Goal: Task Accomplishment & Management: Use online tool/utility

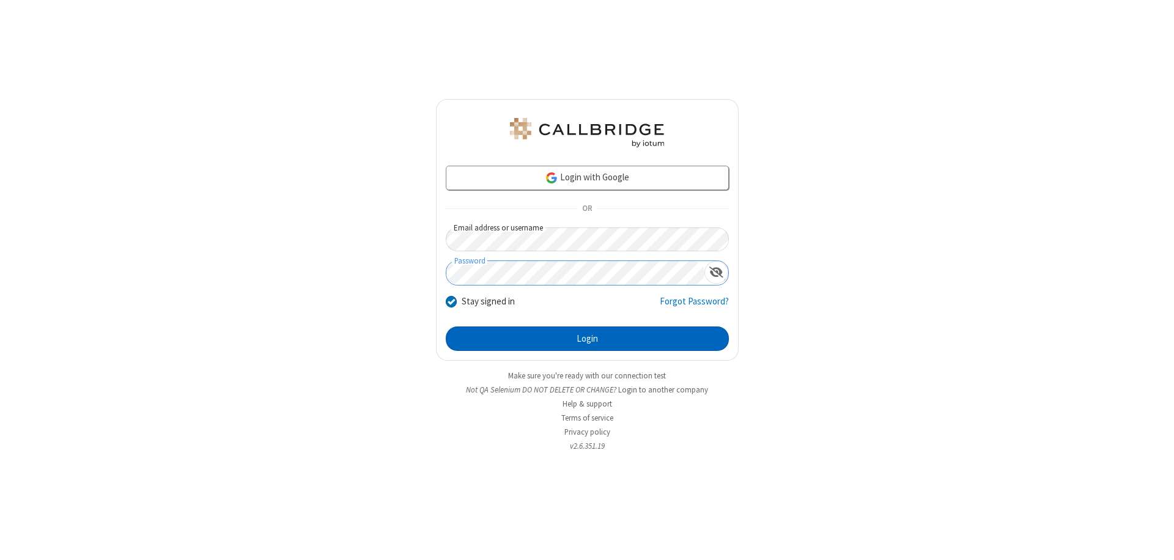
click at [587, 339] on button "Login" at bounding box center [587, 338] width 283 height 24
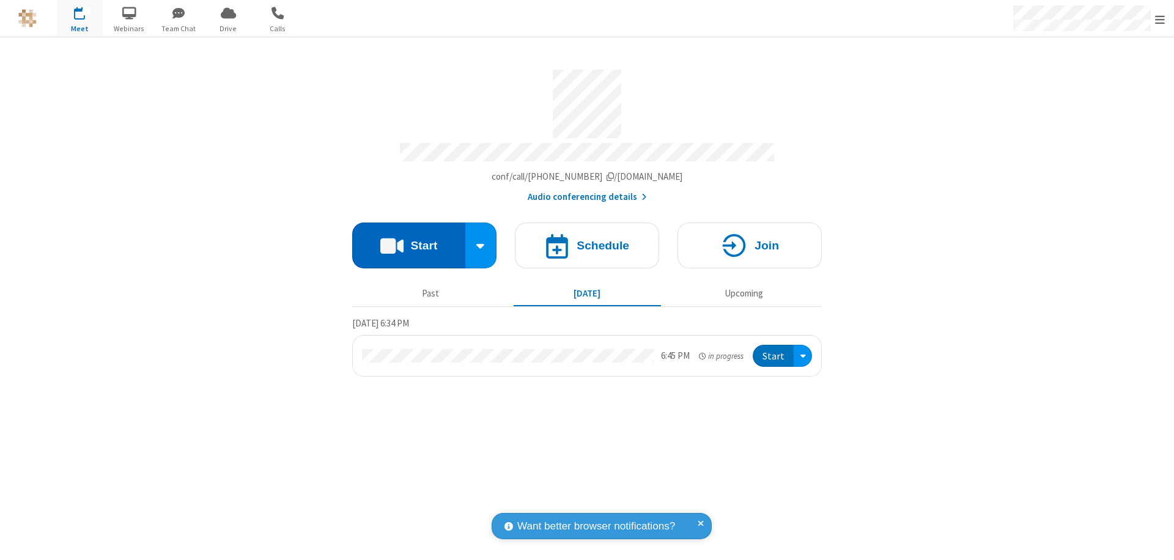
click at [408, 240] on button "Start" at bounding box center [408, 246] width 113 height 46
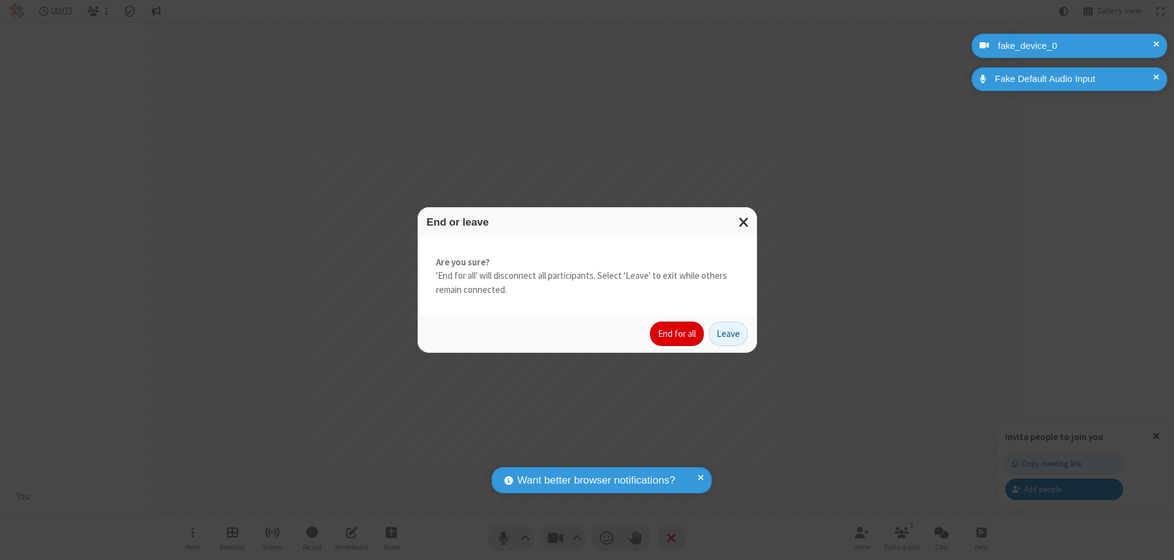
click at [677, 334] on button "End for all" at bounding box center [677, 334] width 54 height 24
